Goal: Task Accomplishment & Management: Manage account settings

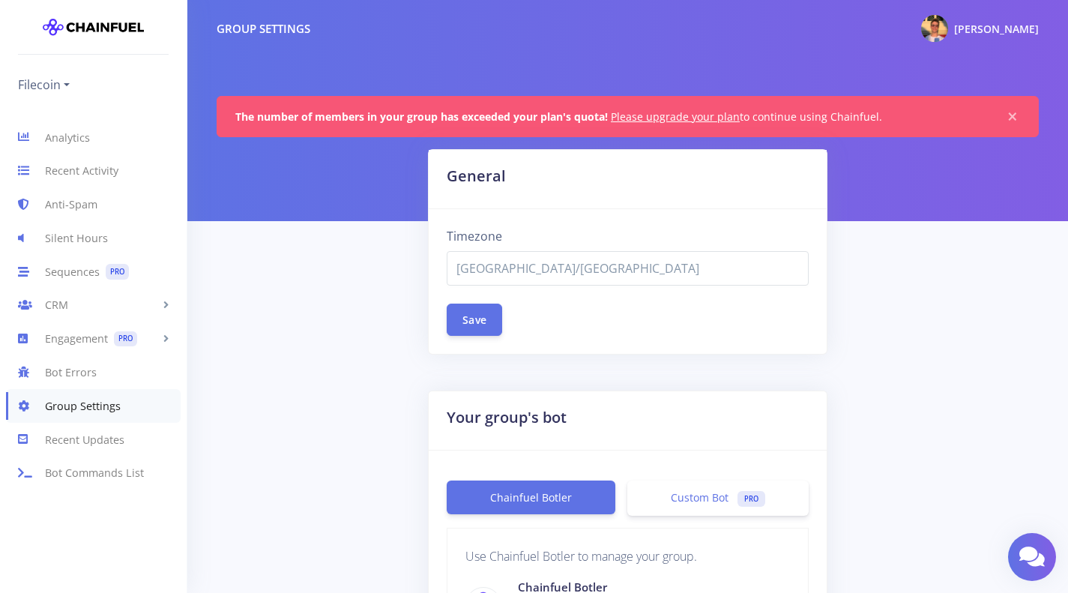
select select "Asia/Bangkok"
drag, startPoint x: 0, startPoint y: 0, endPoint x: 53, endPoint y: 138, distance: 147.9
click at [53, 138] on link "Analytics" at bounding box center [93, 138] width 187 height 34
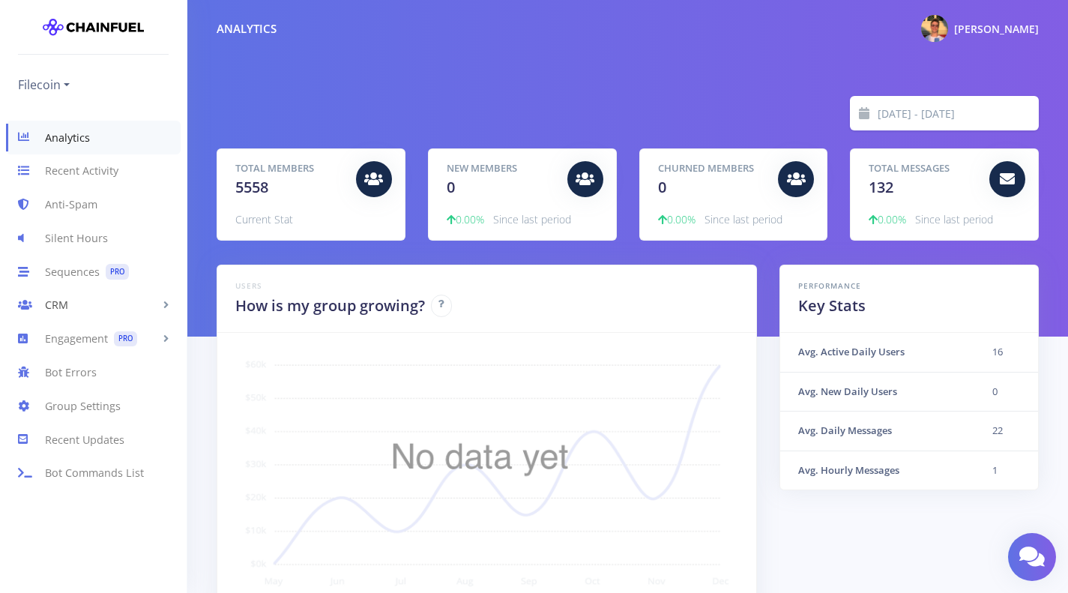
click at [69, 307] on link "CRM" at bounding box center [93, 306] width 187 height 34
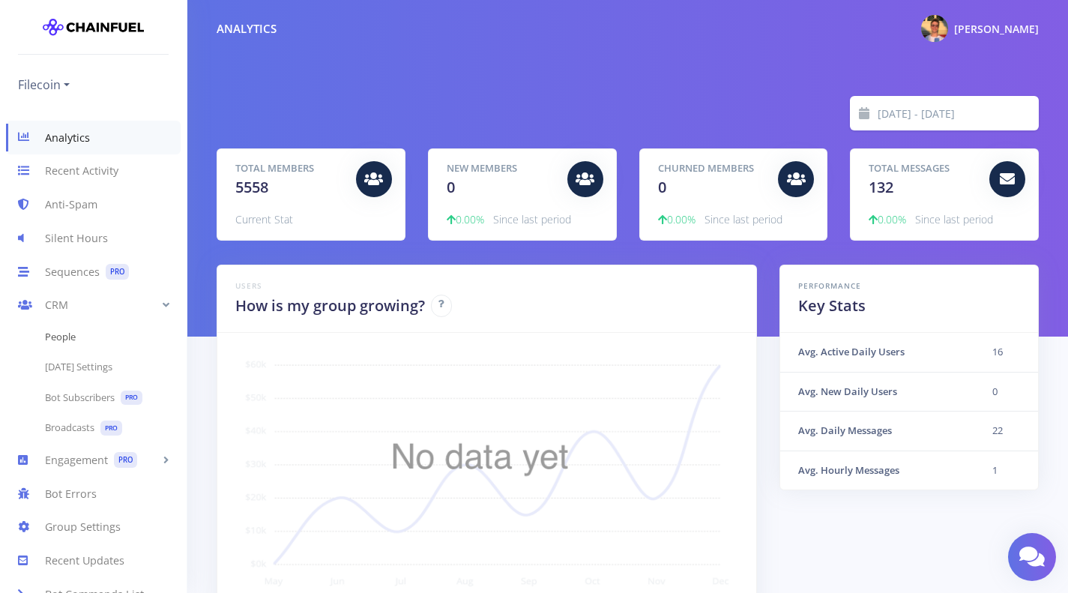
click at [67, 340] on link "People" at bounding box center [93, 337] width 187 height 30
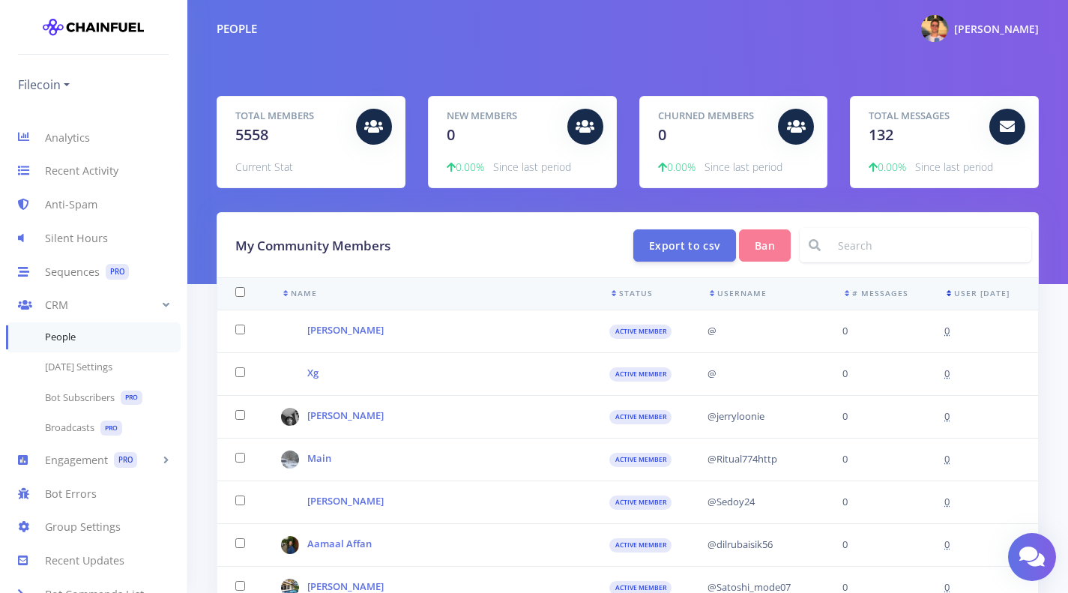
click at [954, 292] on icon at bounding box center [950, 292] width 10 height 7
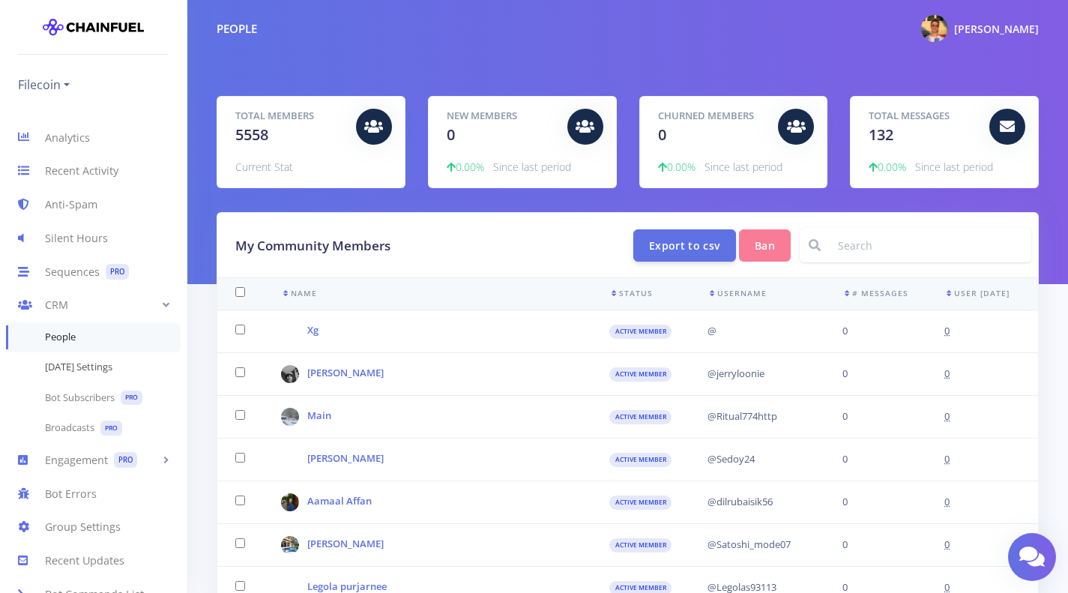
click at [85, 373] on link "[DATE] Settings" at bounding box center [93, 367] width 187 height 30
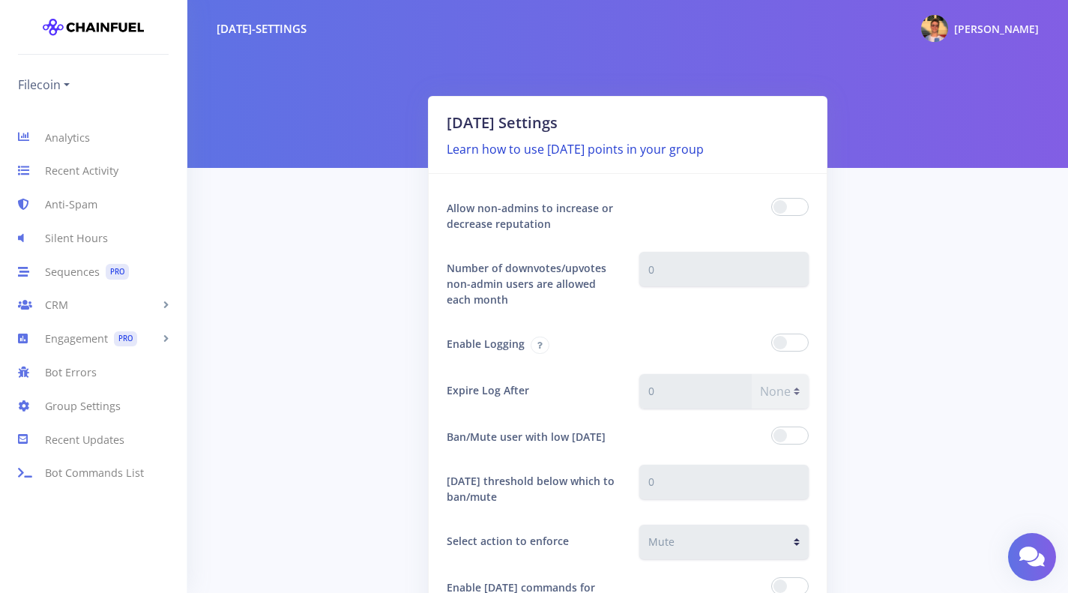
click at [582, 153] on link "Learn how to use [DATE] points in your group" at bounding box center [575, 149] width 257 height 16
click at [99, 269] on link "Sequences PRO" at bounding box center [93, 272] width 187 height 34
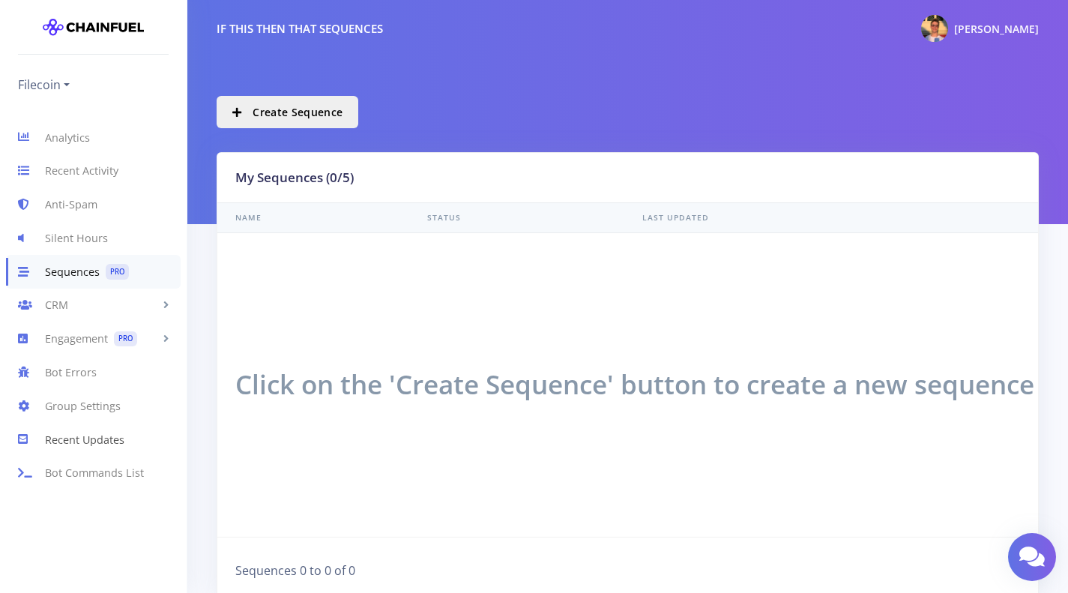
click at [105, 435] on link "Recent Updates" at bounding box center [93, 440] width 187 height 34
click at [88, 339] on link "Engagement PRO" at bounding box center [93, 339] width 187 height 34
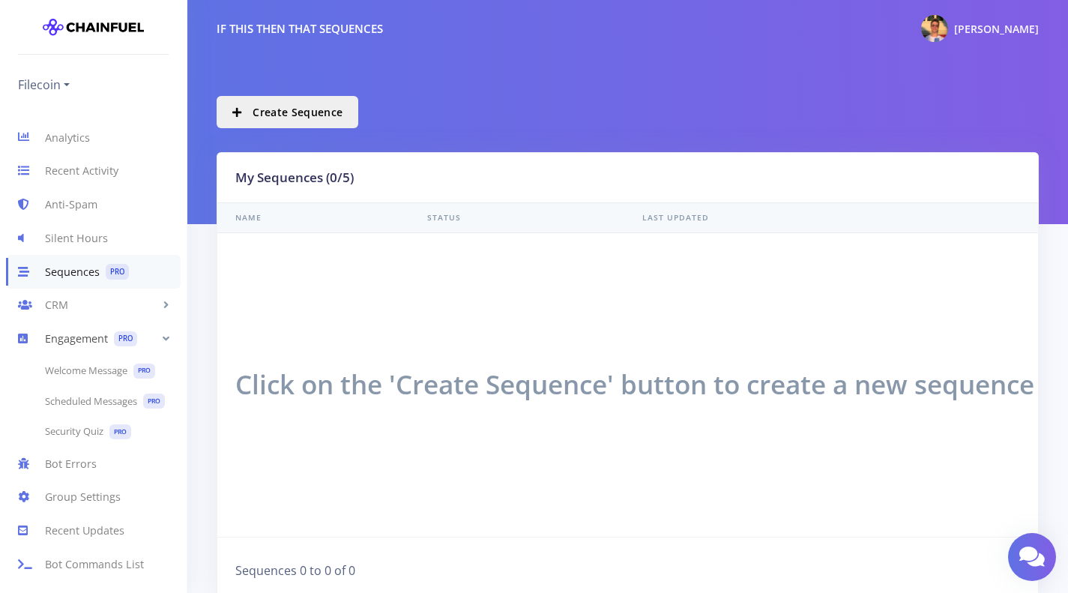
click at [88, 341] on link "Engagement PRO" at bounding box center [93, 339] width 187 height 34
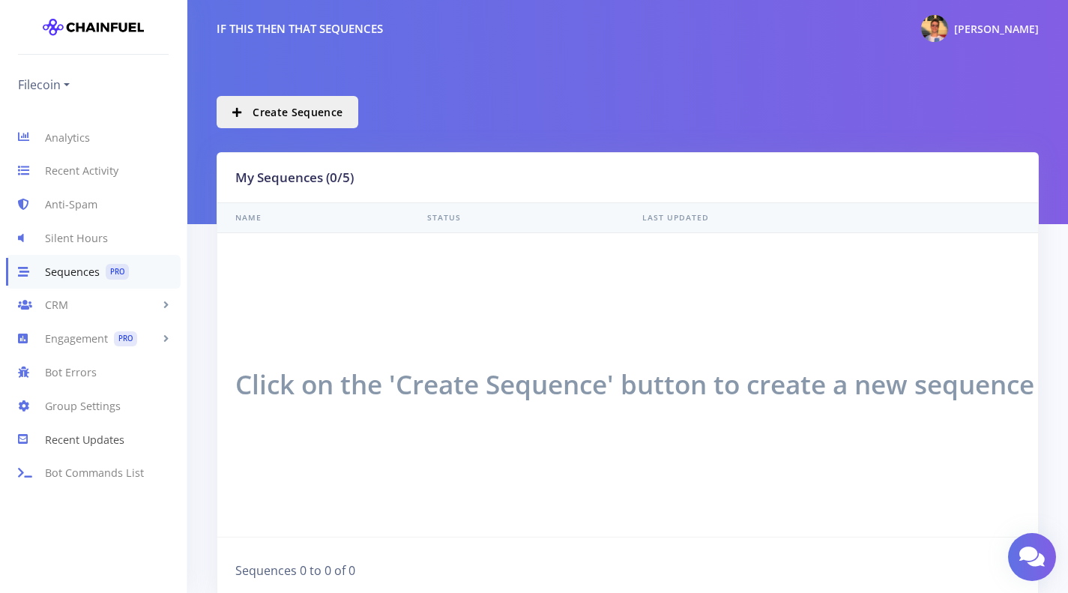
click at [86, 448] on link "Recent Updates" at bounding box center [93, 440] width 187 height 34
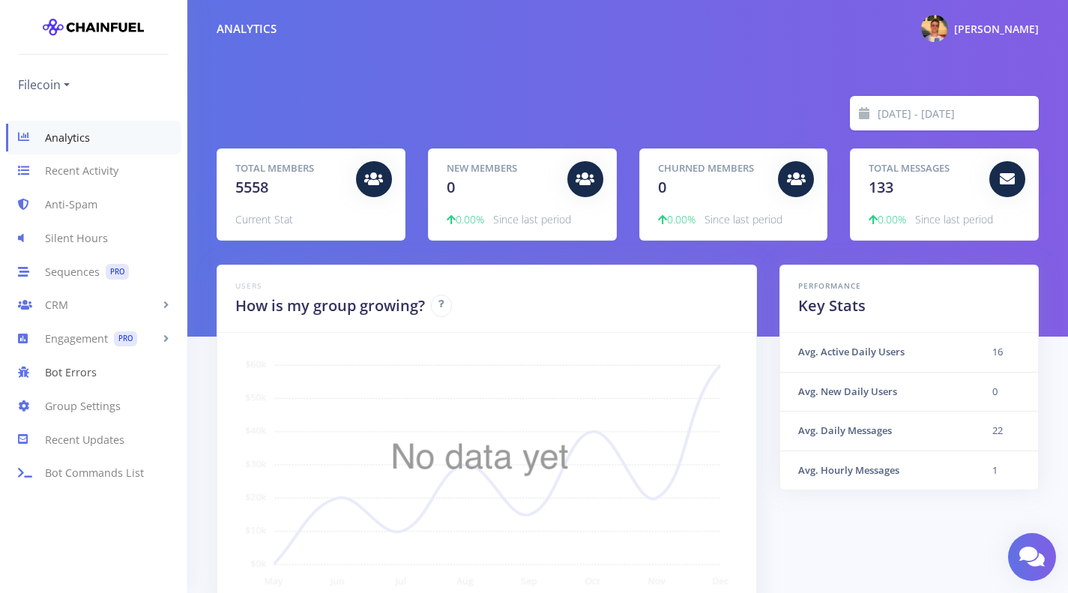
scroll to position [262, 785]
click at [150, 342] on link "Engagement PRO" at bounding box center [93, 339] width 187 height 34
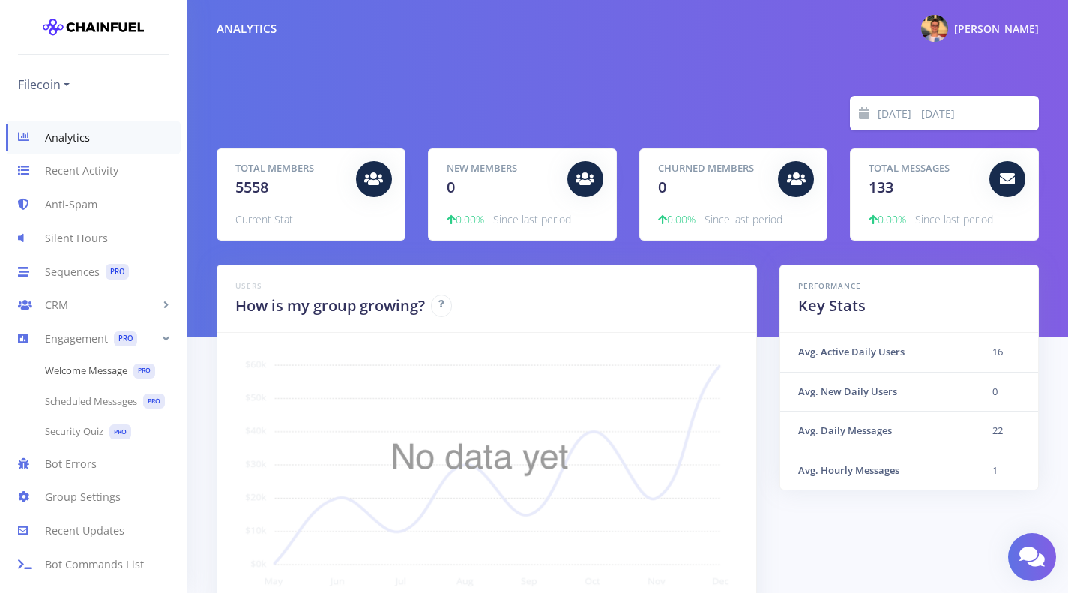
click at [107, 366] on link "Welcome Message PRO" at bounding box center [93, 370] width 187 height 31
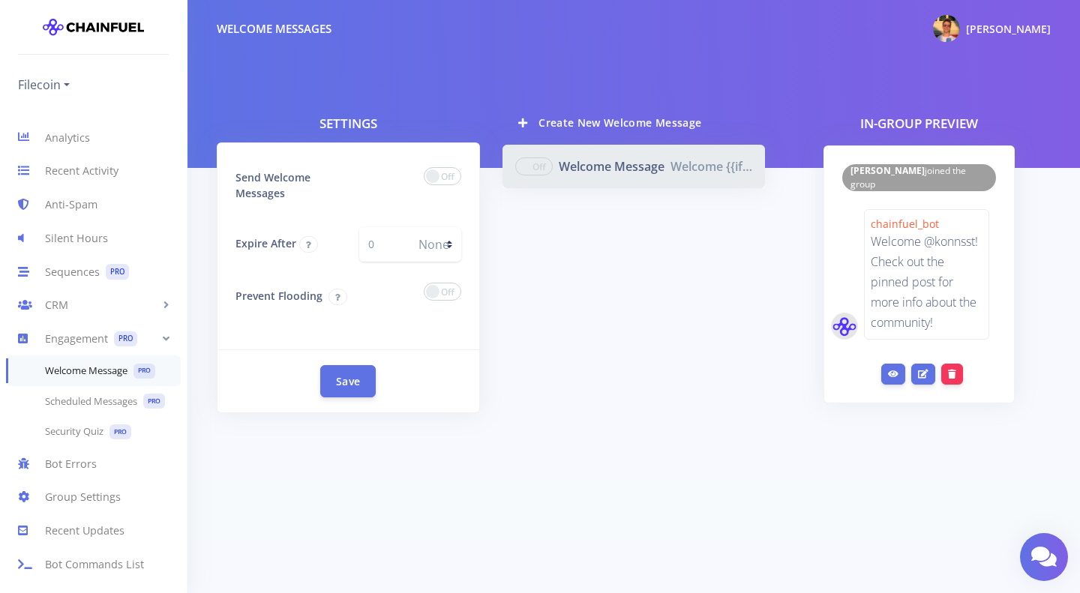
click at [843, 316] on img at bounding box center [843, 326] width 25 height 21
click at [88, 565] on link "Bot Commands List" at bounding box center [93, 564] width 187 height 34
click at [74, 334] on link "Engagement PRO" at bounding box center [93, 339] width 187 height 34
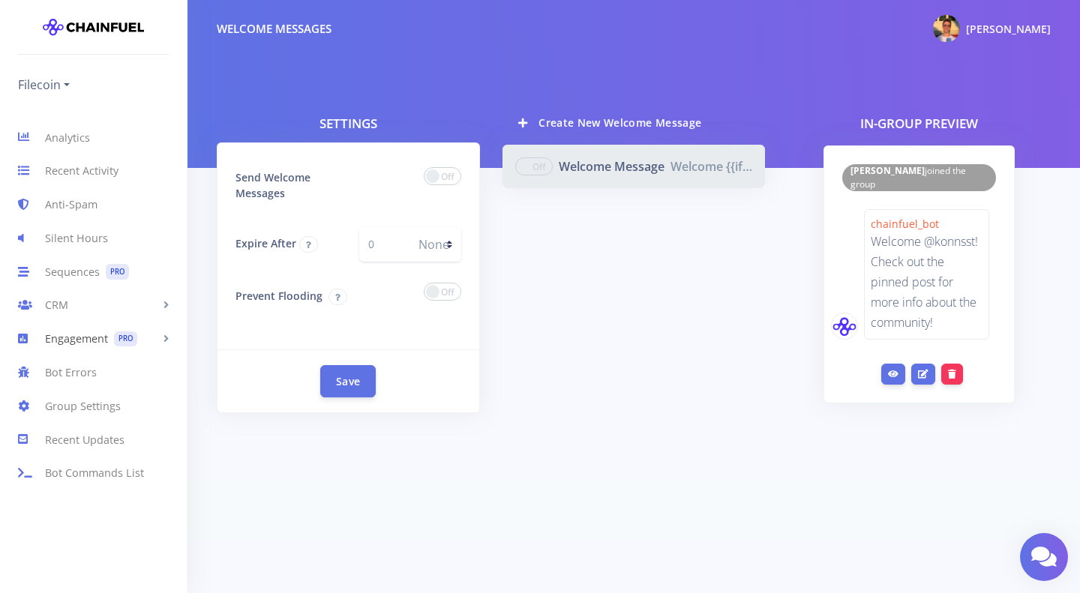
click at [75, 343] on link "Engagement PRO" at bounding box center [93, 339] width 187 height 34
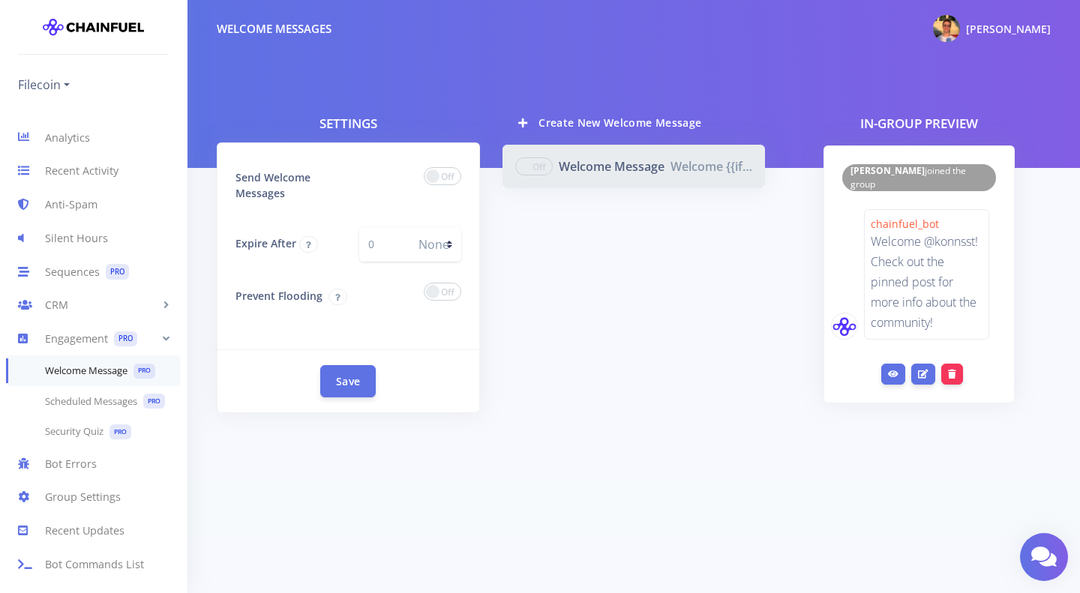
click at [82, 383] on link "Welcome Message PRO" at bounding box center [93, 370] width 175 height 31
click at [71, 340] on link "Engagement PRO" at bounding box center [93, 339] width 187 height 34
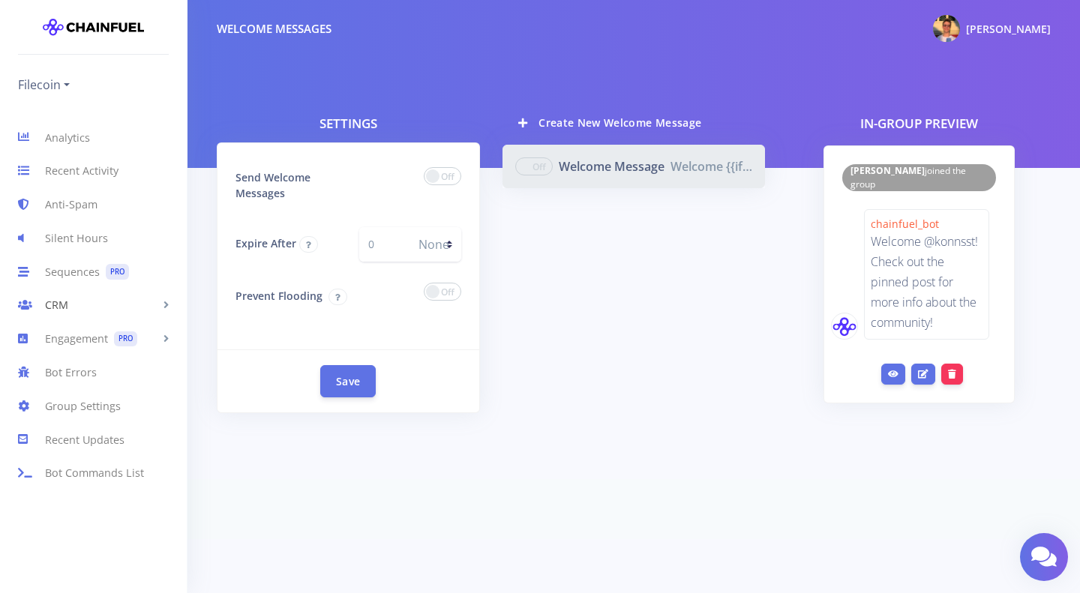
click at [58, 308] on link "CRM" at bounding box center [93, 306] width 187 height 34
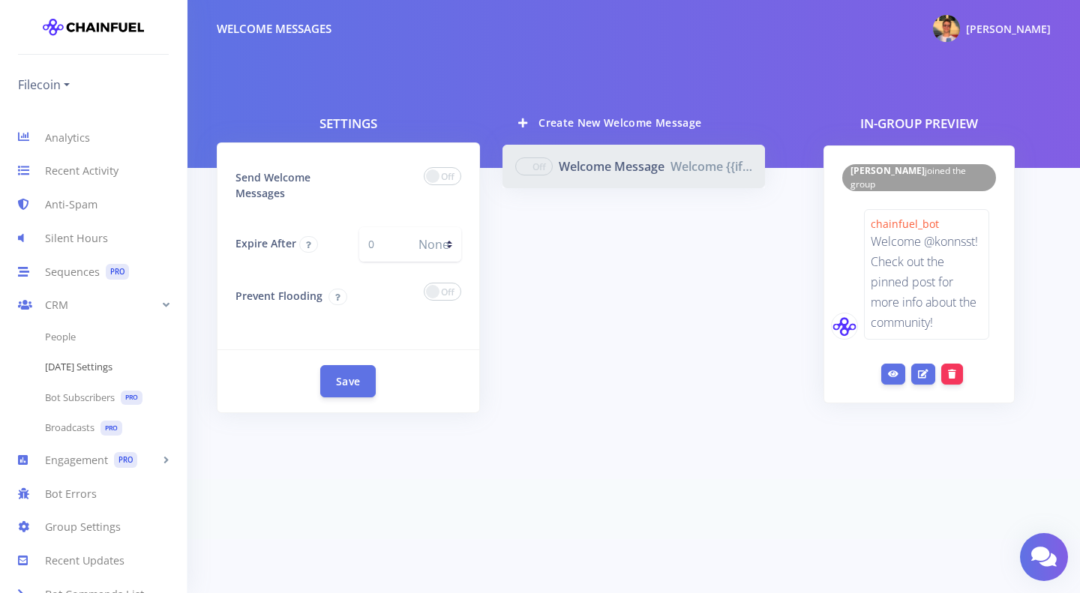
click at [88, 370] on link "[DATE] Settings" at bounding box center [93, 367] width 187 height 30
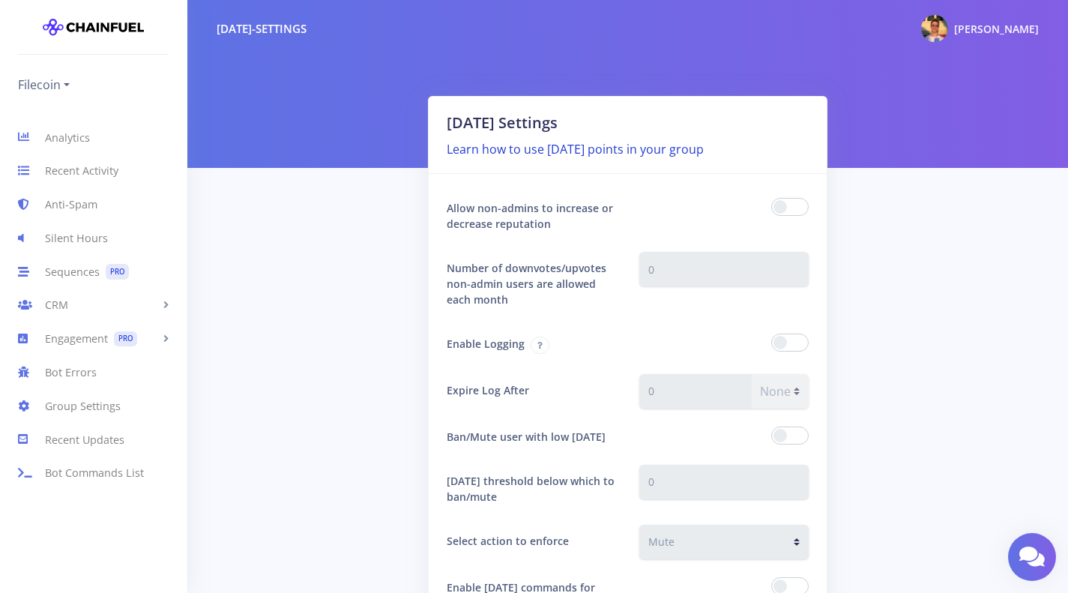
click at [621, 151] on link "Learn how to use [DATE] points in your group" at bounding box center [575, 149] width 257 height 16
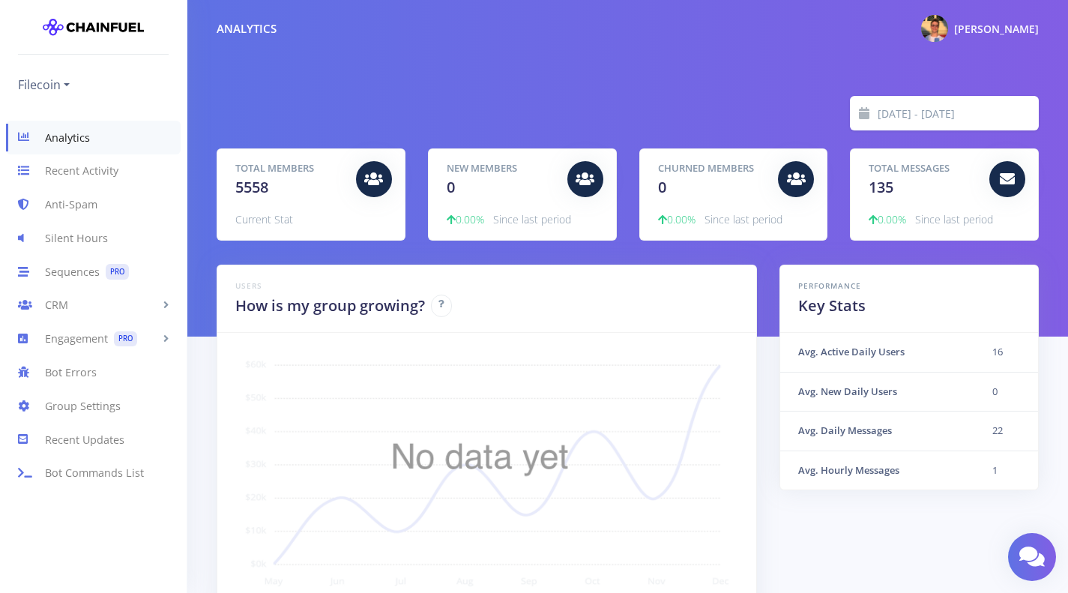
scroll to position [262, 785]
click at [78, 307] on link "CRM" at bounding box center [93, 306] width 187 height 34
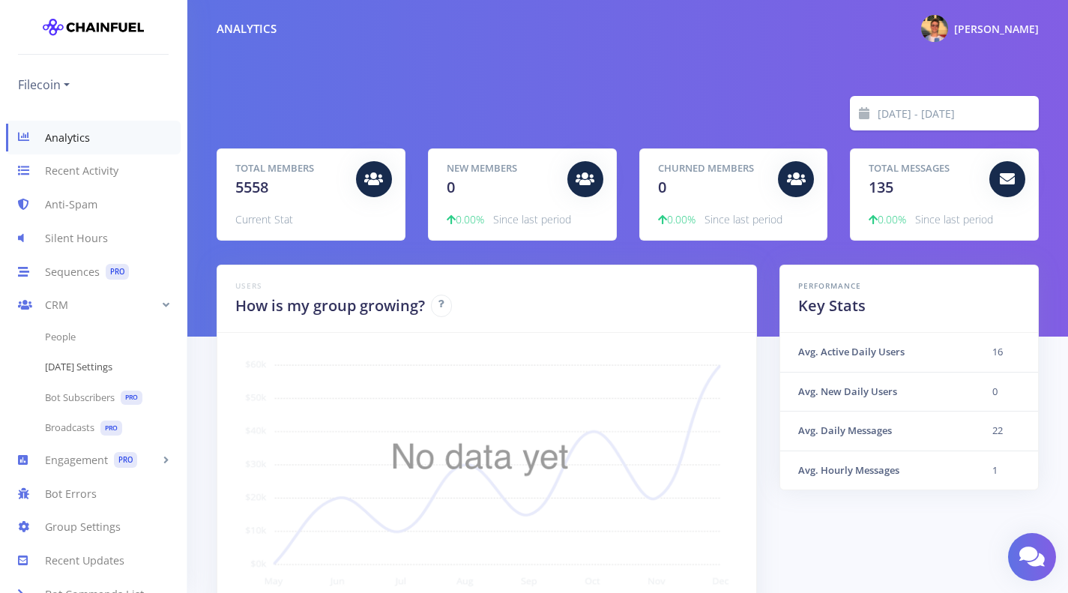
click at [77, 369] on link "[DATE] Settings" at bounding box center [93, 367] width 187 height 30
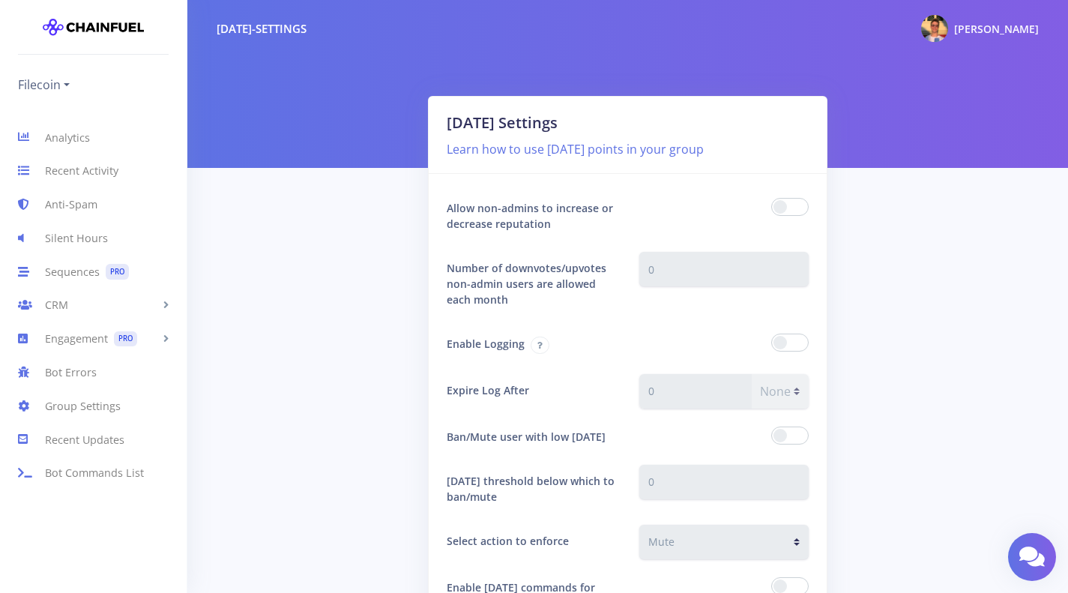
click at [801, 205] on span at bounding box center [789, 207] width 37 height 18
click at [0, 0] on input "checkbox" at bounding box center [0, 0] width 0 height 0
click at [726, 266] on input "number" at bounding box center [724, 269] width 170 height 34
type input "1"
click at [699, 223] on div at bounding box center [724, 216] width 193 height 48
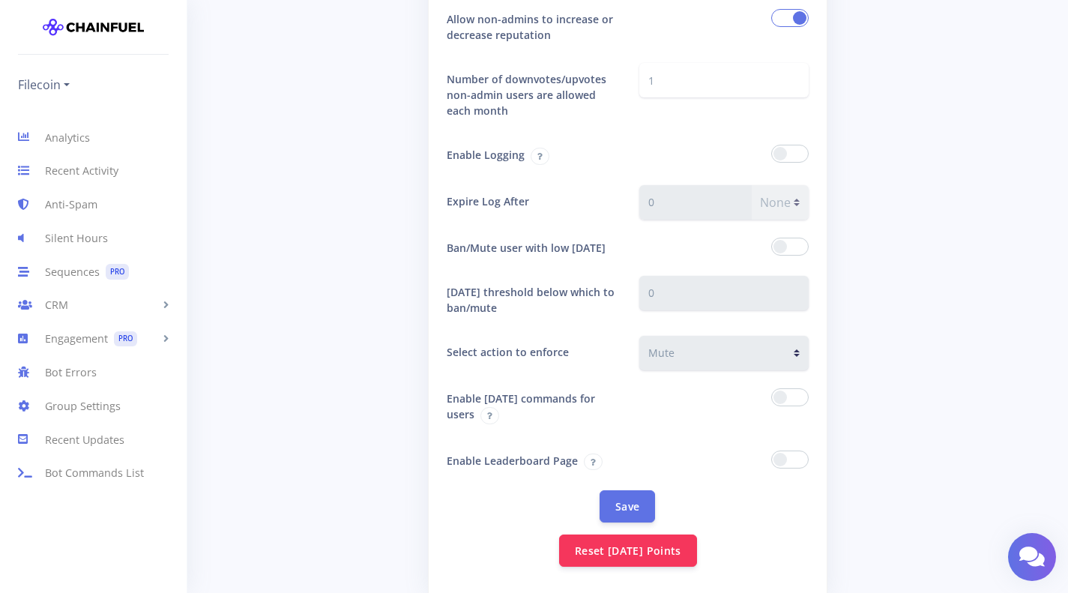
scroll to position [190, 0]
click at [789, 459] on span at bounding box center [789, 459] width 37 height 18
click at [0, 0] on input "checkbox" at bounding box center [0, 0] width 0 height 0
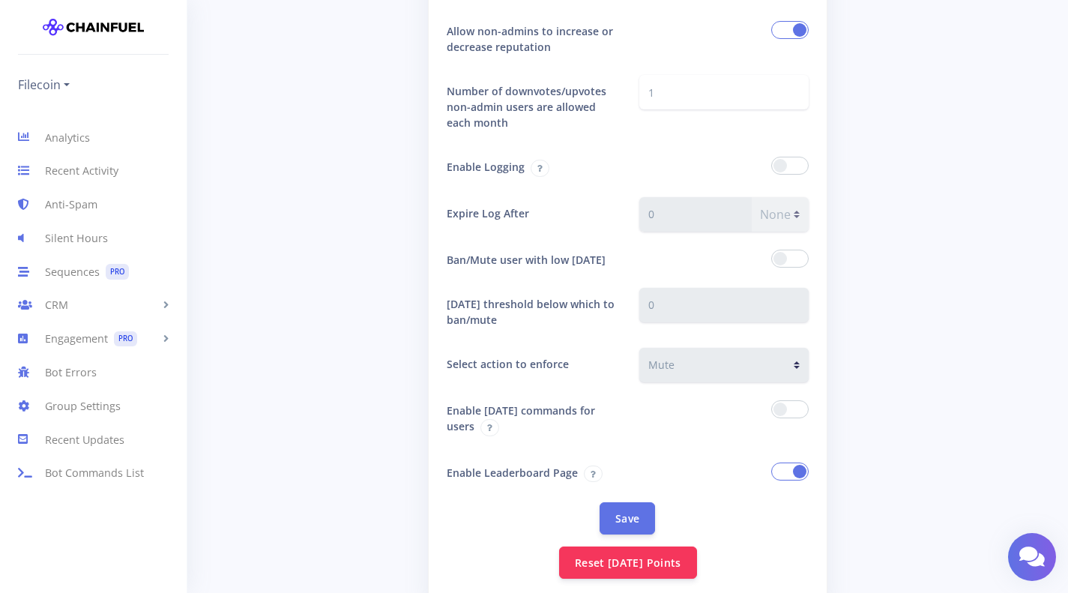
scroll to position [289, 0]
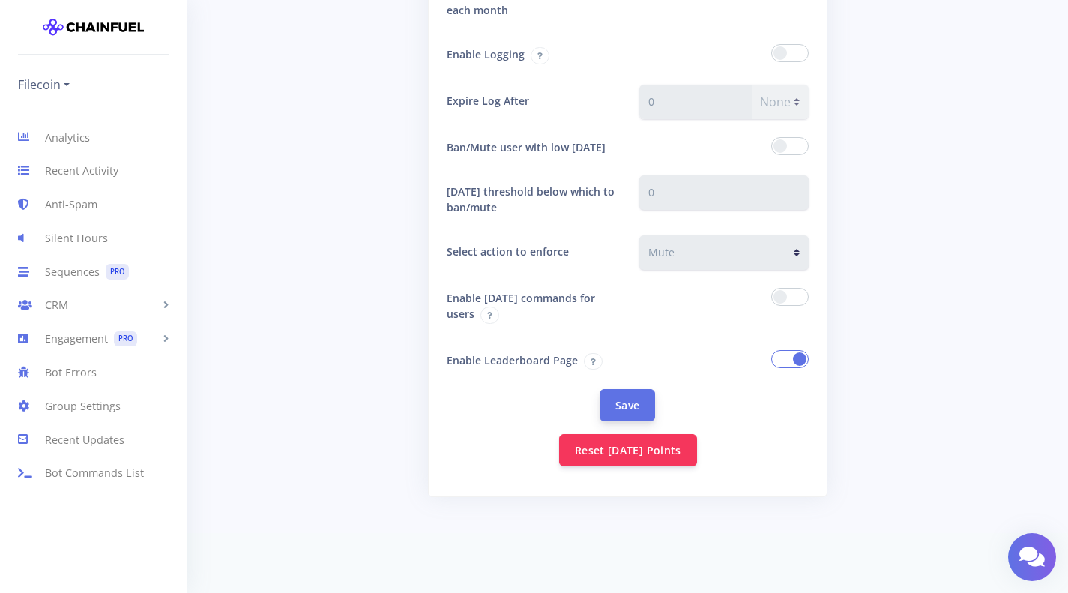
click at [617, 397] on button "Save" at bounding box center [627, 405] width 55 height 32
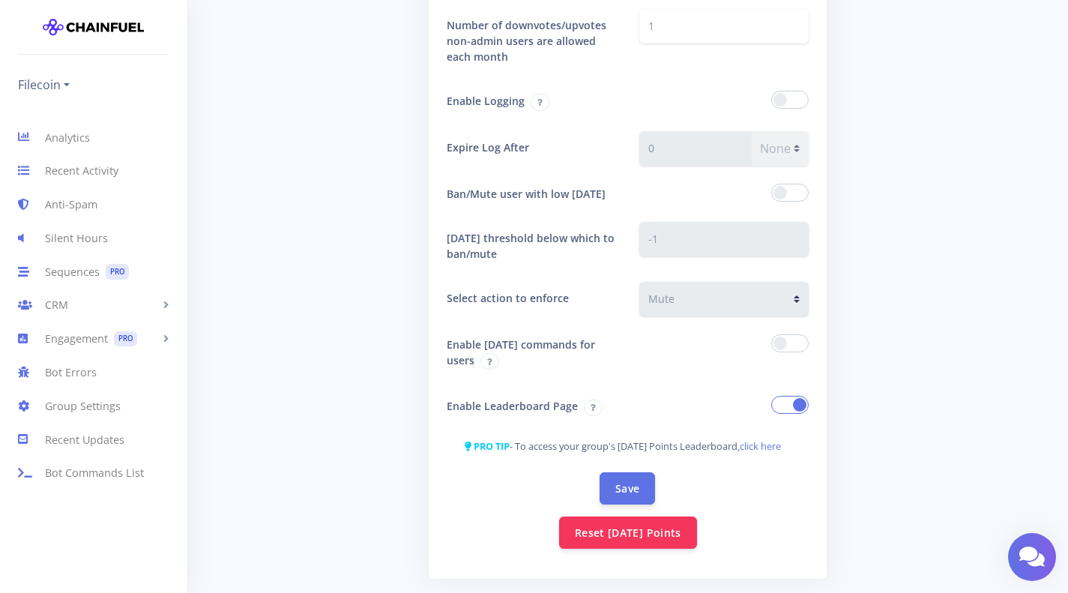
scroll to position [301, 0]
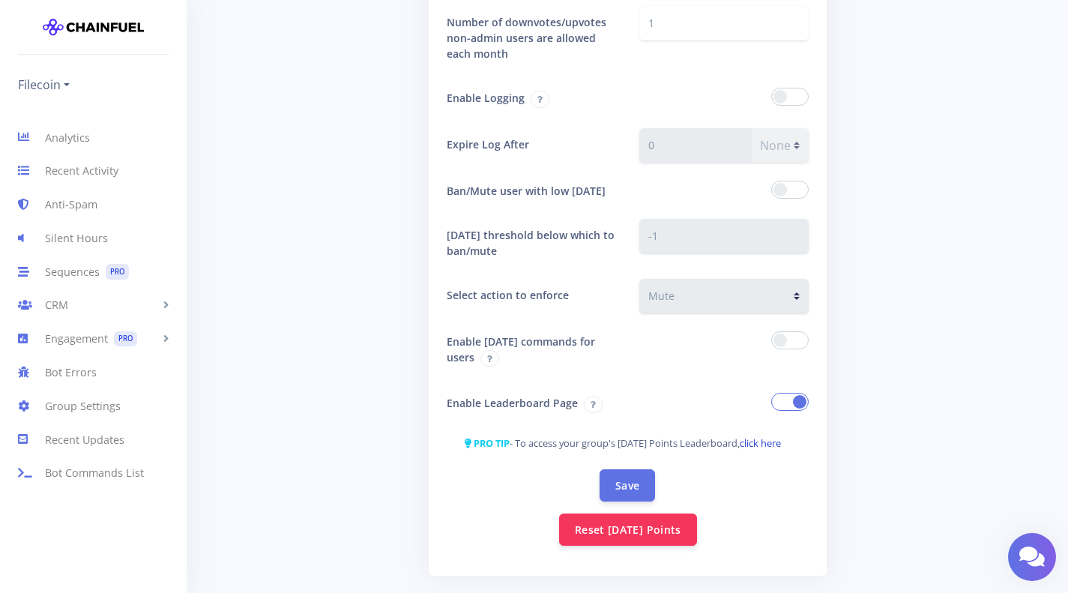
click at [761, 444] on link "click here" at bounding box center [760, 442] width 41 height 13
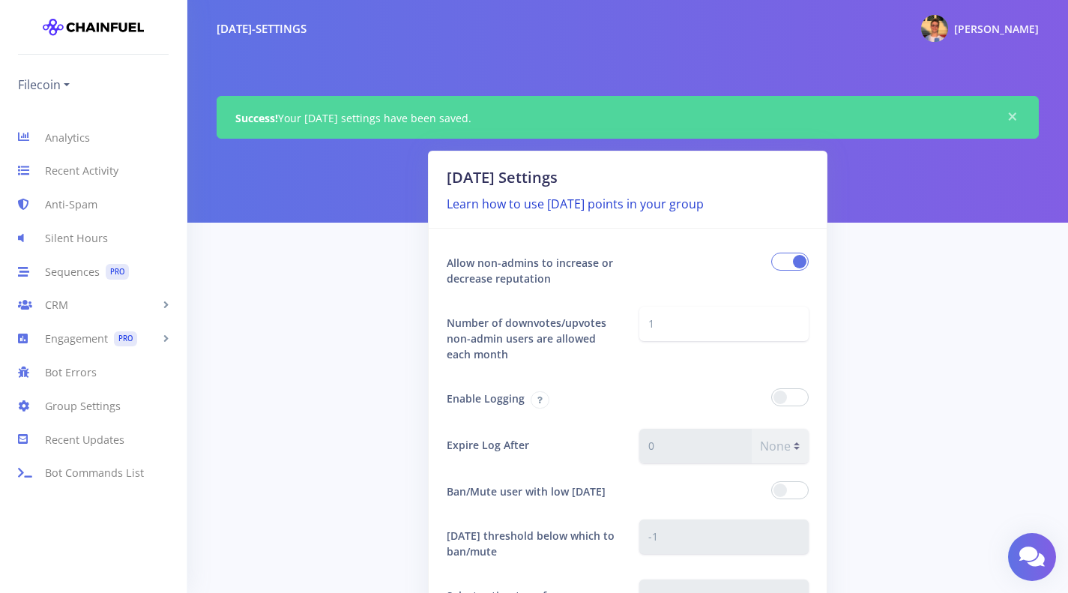
click at [608, 201] on link "Learn how to use [DATE] points in your group" at bounding box center [575, 204] width 257 height 16
